Goal: Information Seeking & Learning: Find specific page/section

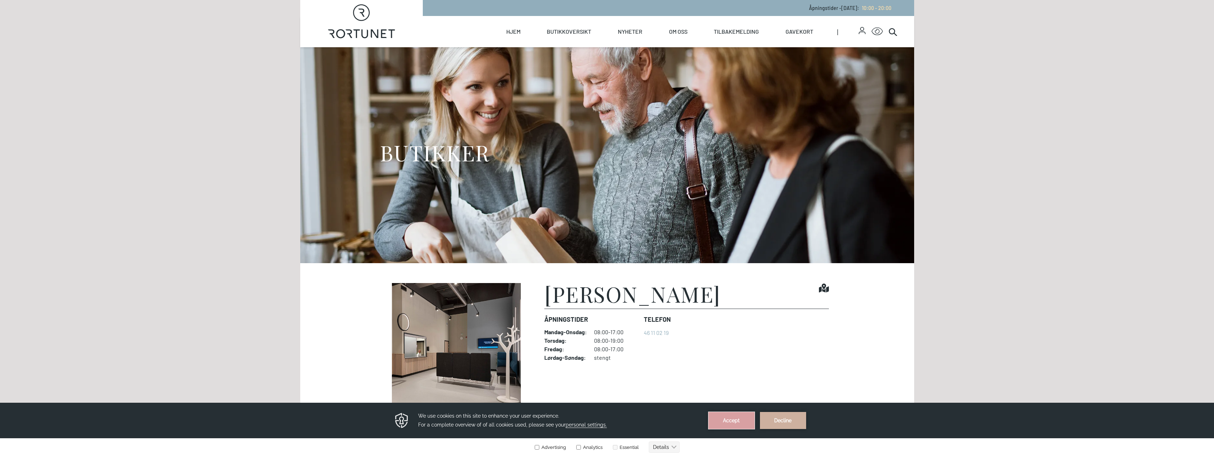
click at [728, 419] on button "Accept" at bounding box center [732, 420] width 46 height 17
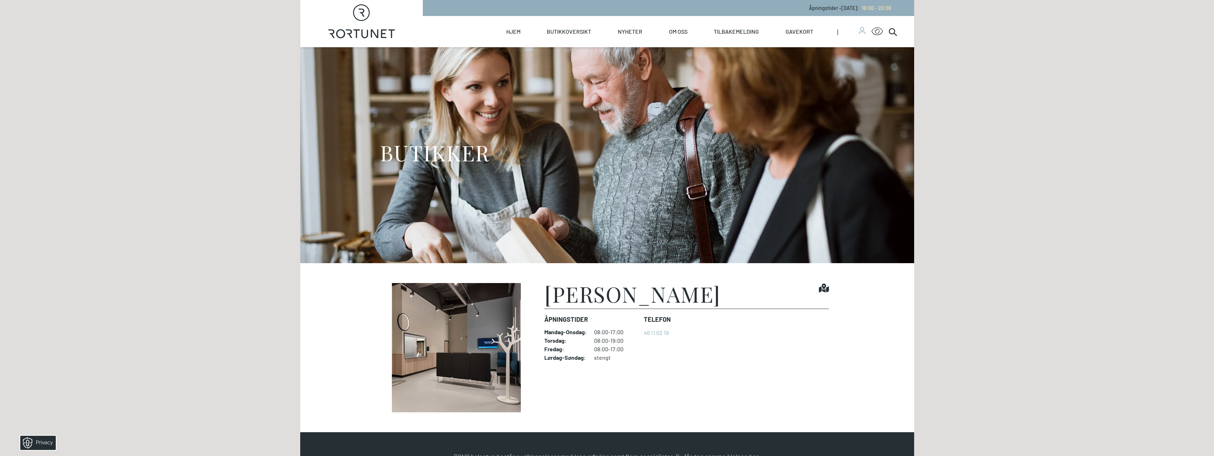
click at [861, 34] on div at bounding box center [862, 31] width 7 height 9
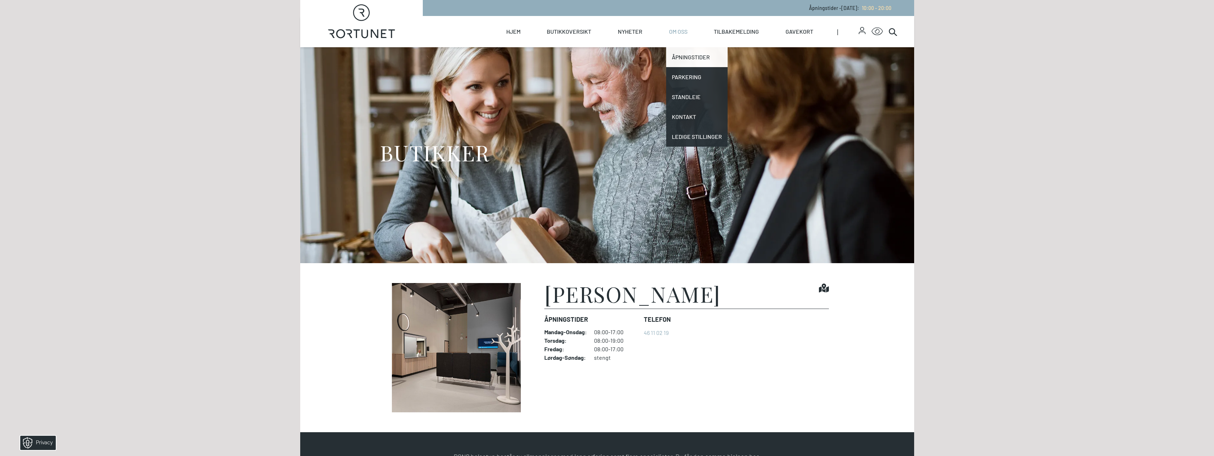
click at [683, 58] on link "Åpningstider" at bounding box center [696, 57] width 61 height 20
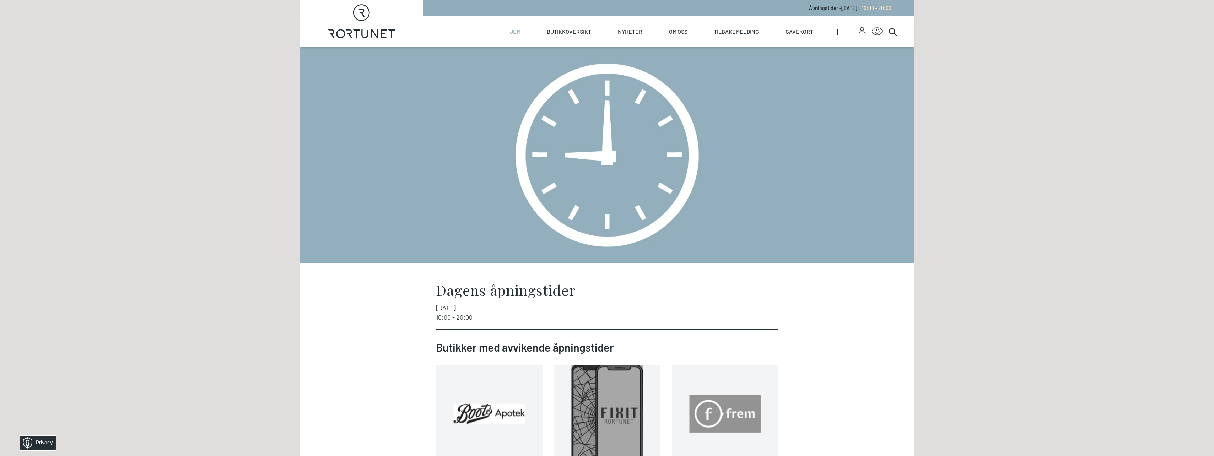
click at [515, 36] on link "Hjem" at bounding box center [513, 31] width 14 height 31
select select "NO"
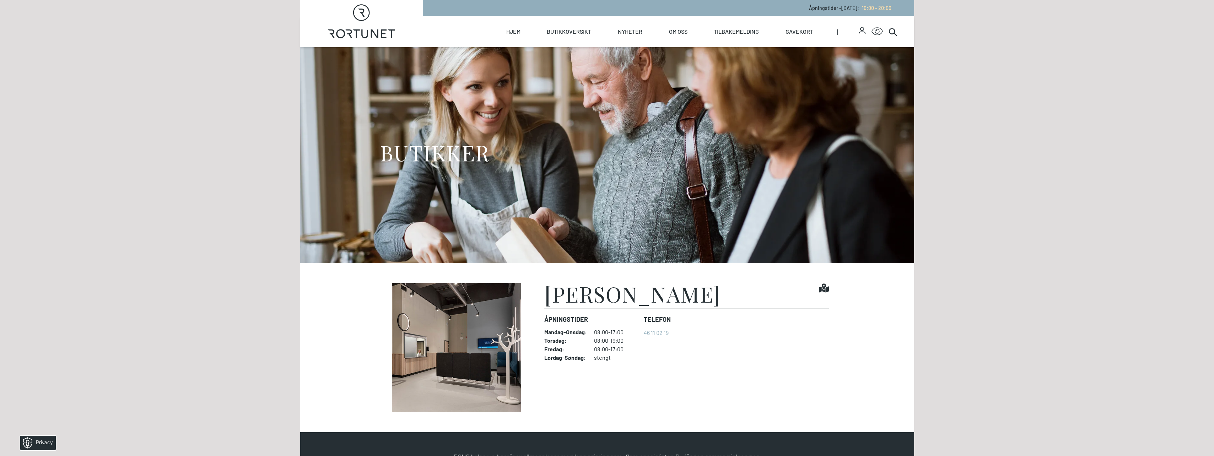
click at [635, 296] on h1 "[PERSON_NAME]" at bounding box center [632, 293] width 176 height 21
